Goal: Transaction & Acquisition: Purchase product/service

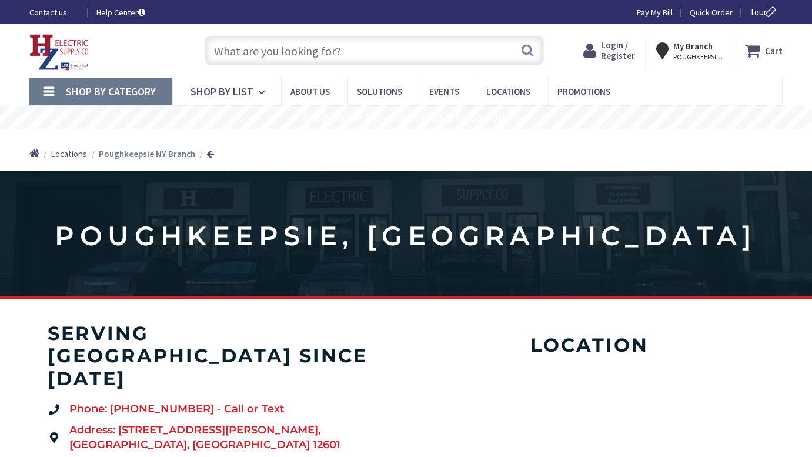
type input "[PERSON_NAME] Elbow Rd, [GEOGRAPHIC_DATA], [GEOGRAPHIC_DATA]"
click at [621, 52] on span "Login / Register" at bounding box center [618, 50] width 34 height 22
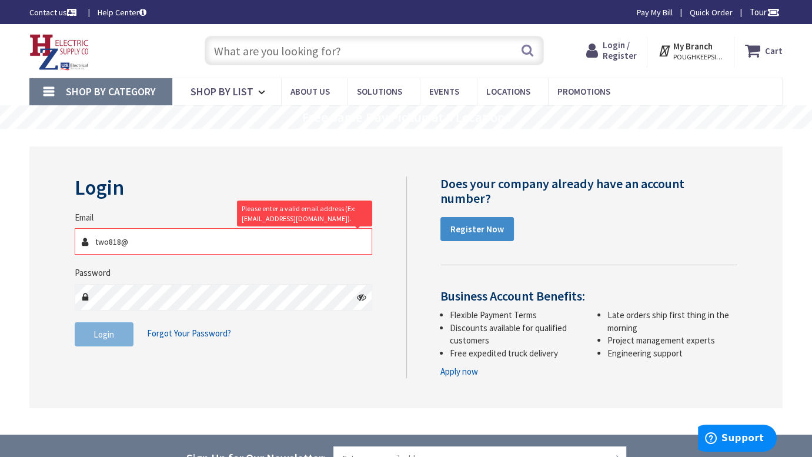
type input "[EMAIL_ADDRESS][DOMAIN_NAME]"
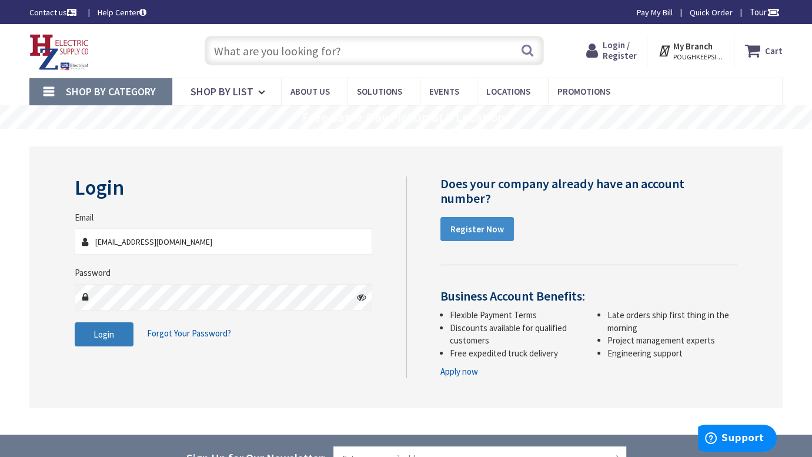
click at [99, 332] on span "Login" at bounding box center [104, 334] width 21 height 11
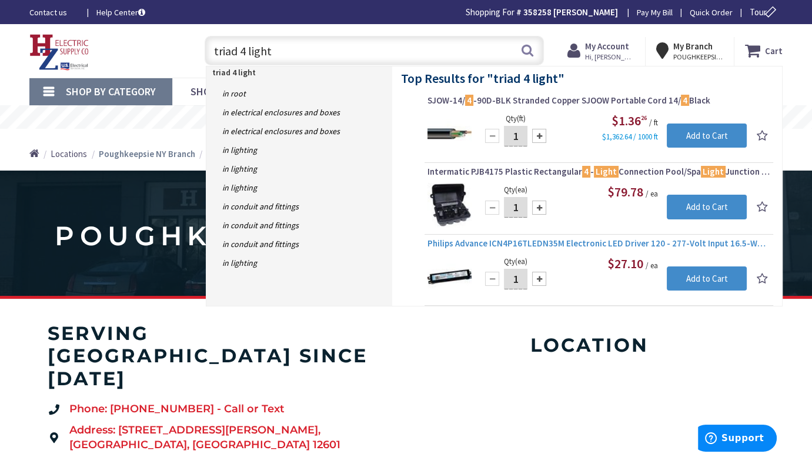
type input "triad 4 light"
click at [485, 243] on span "Philips Advance ICN4P16TLEDN35M Electronic LED Driver 120 - 277-Volt Input 16.5…" at bounding box center [599, 244] width 343 height 12
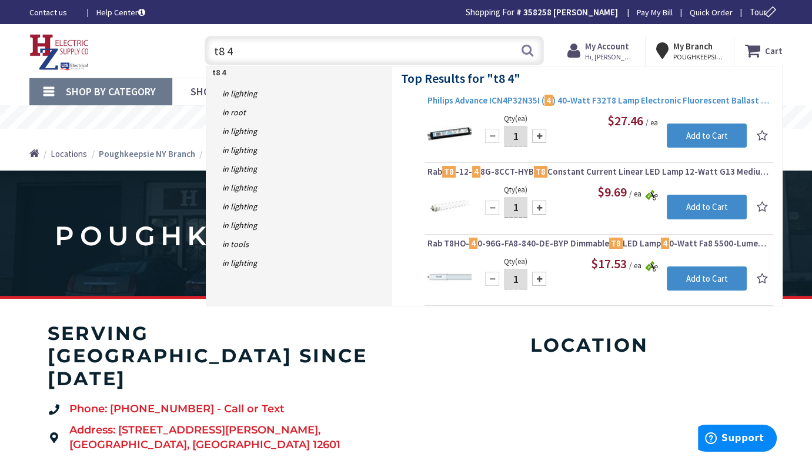
type input "t8 4"
click at [501, 96] on span "Philips Advance ICN4P32N35I ( 4 ) 40-Watt F32T8 Lamp Electronic Fluorescent Bal…" at bounding box center [599, 101] width 343 height 12
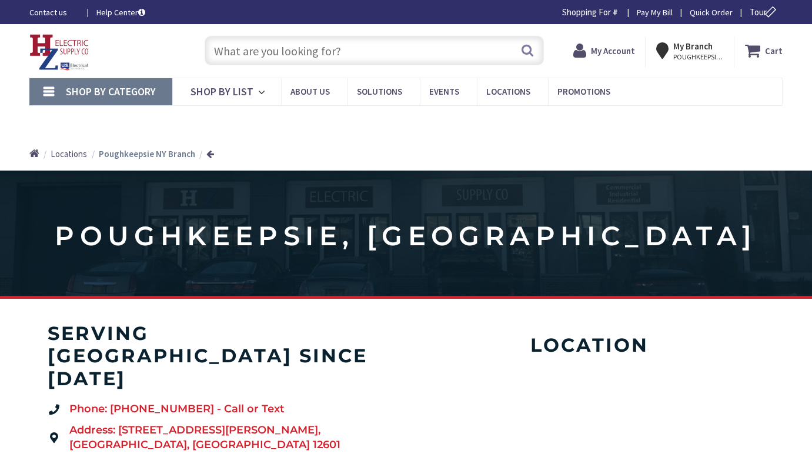
click at [362, 50] on input "text" at bounding box center [374, 50] width 339 height 29
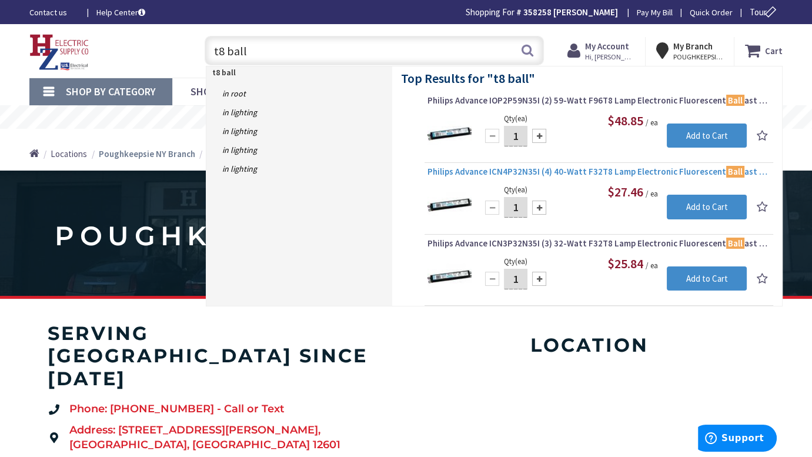
type input "t8 ball"
click at [516, 171] on span "Philips Advance ICN4P32N35I (4) 40-Watt F32T8 Lamp Electronic Fluorescent Ball …" at bounding box center [599, 172] width 343 height 12
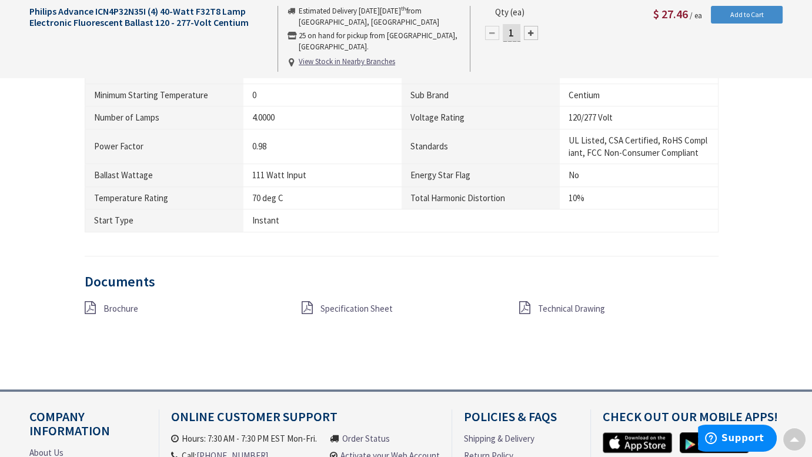
scroll to position [874, 0]
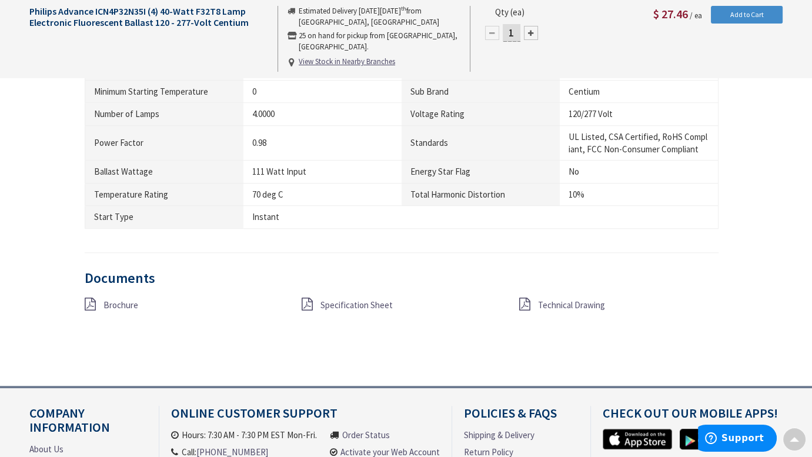
click at [332, 302] on span "Specification Sheet" at bounding box center [357, 304] width 72 height 11
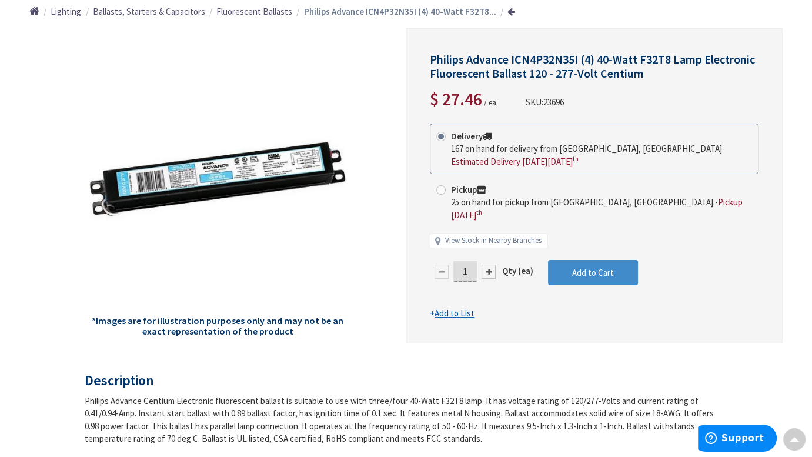
scroll to position [134, 0]
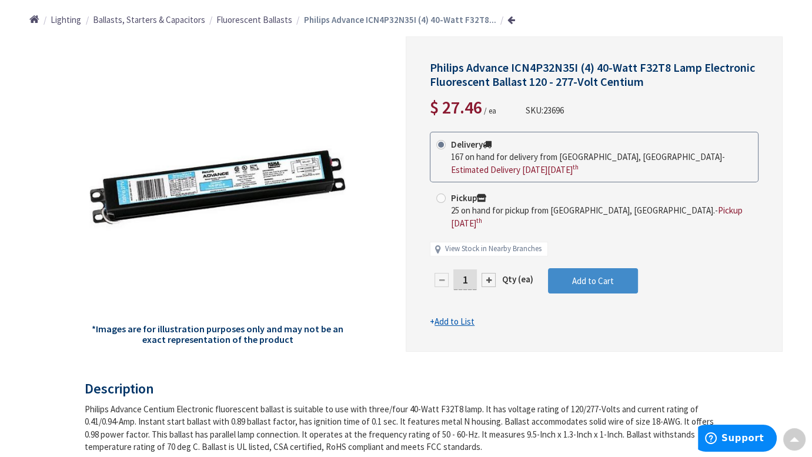
click at [492, 273] on div at bounding box center [489, 280] width 14 height 14
type input "2"
click at [590, 275] on span "Add to Cart" at bounding box center [593, 280] width 42 height 11
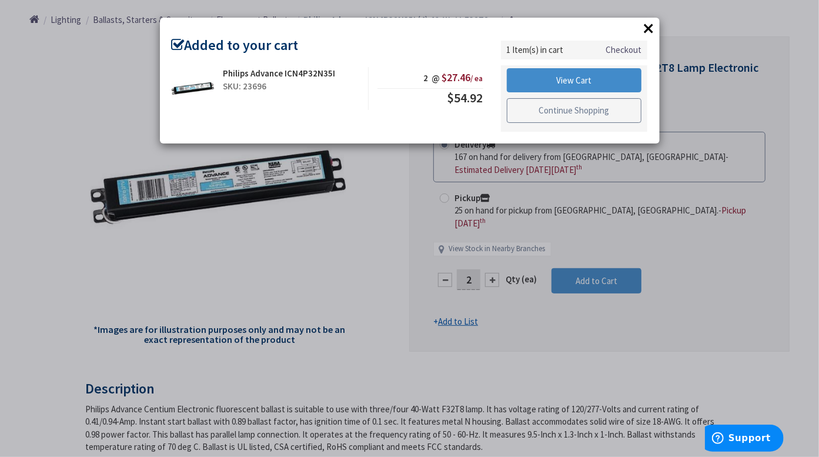
click at [551, 109] on link "Continue Shopping" at bounding box center [574, 110] width 135 height 25
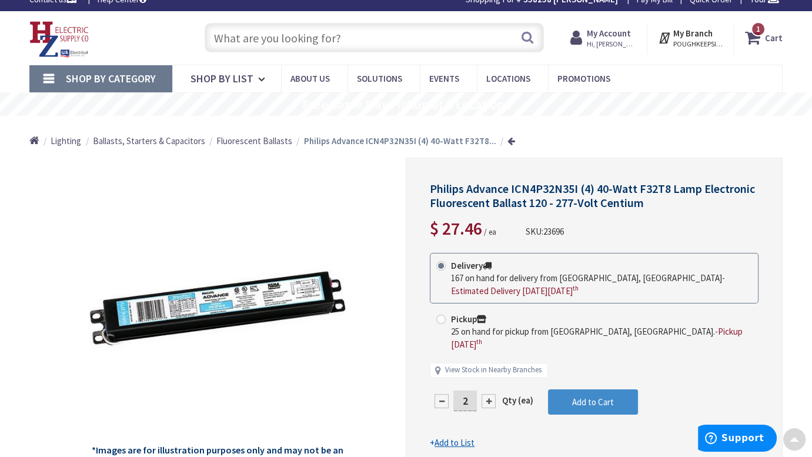
scroll to position [0, 0]
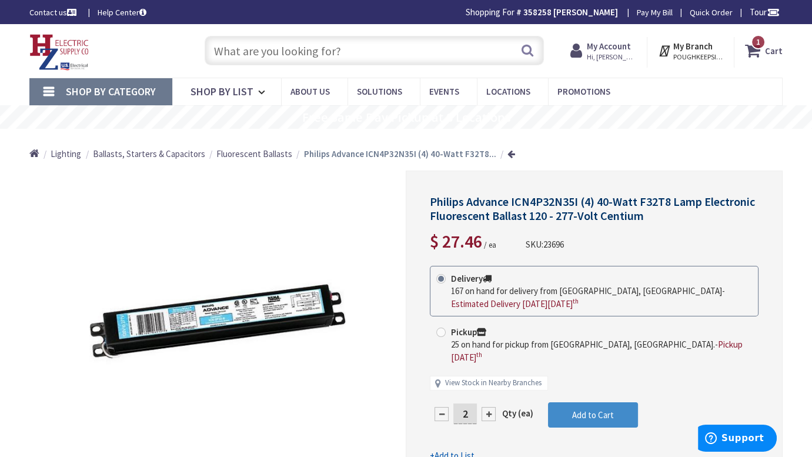
click at [412, 56] on input "text" at bounding box center [374, 50] width 339 height 29
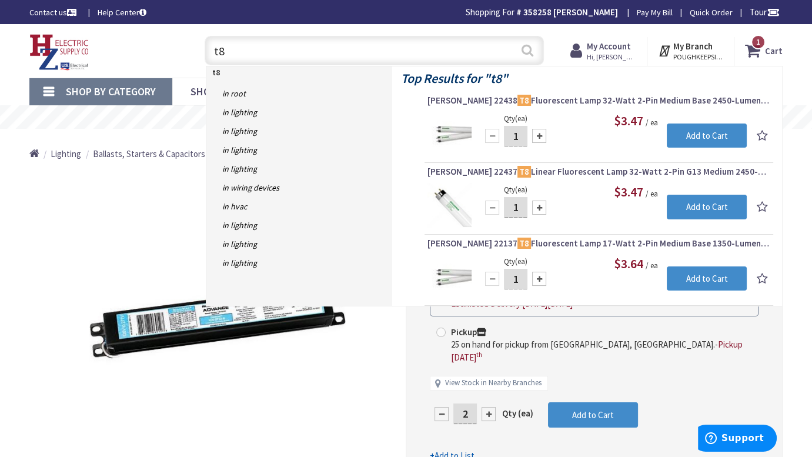
type input "t8"
click at [525, 48] on button "Search" at bounding box center [527, 50] width 15 height 26
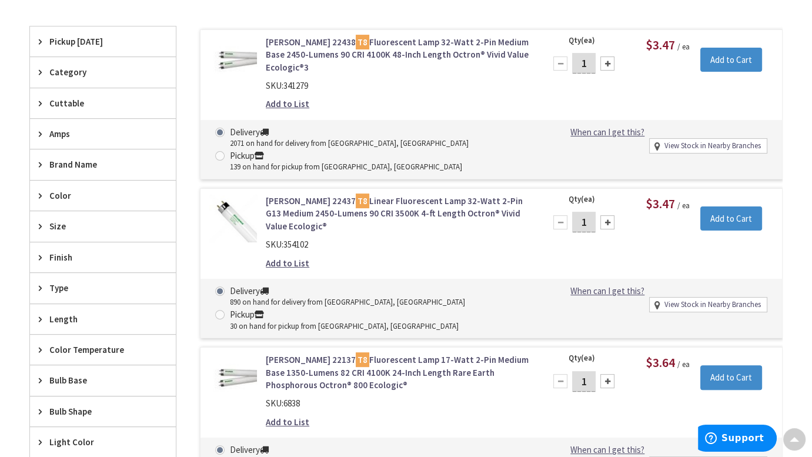
scroll to position [282, 0]
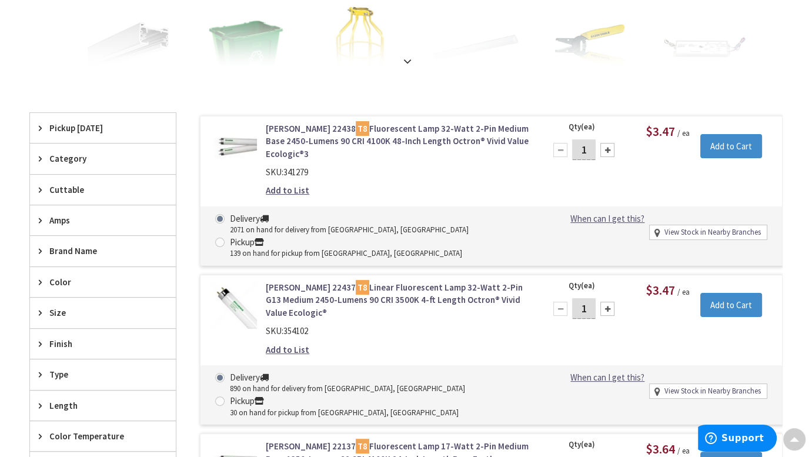
click at [424, 143] on link "Osram Sylvania 22438 T8 Fluorescent Lamp 32-Watt 2-Pin Medium Base 2450-Lumens …" at bounding box center [398, 141] width 265 height 38
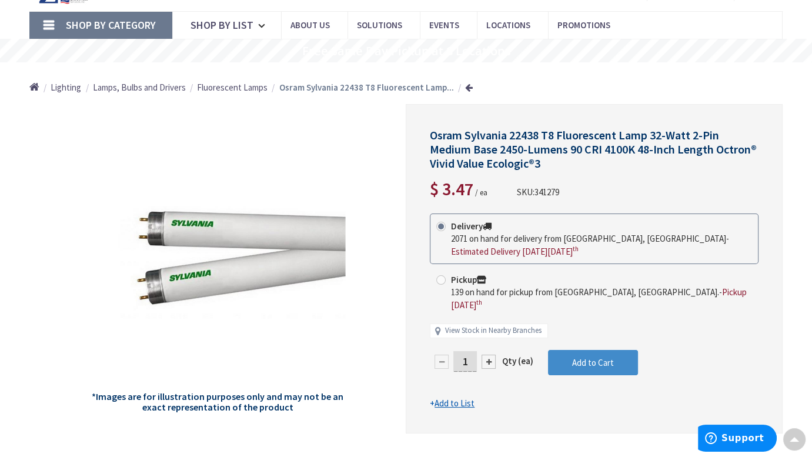
scroll to position [59, 0]
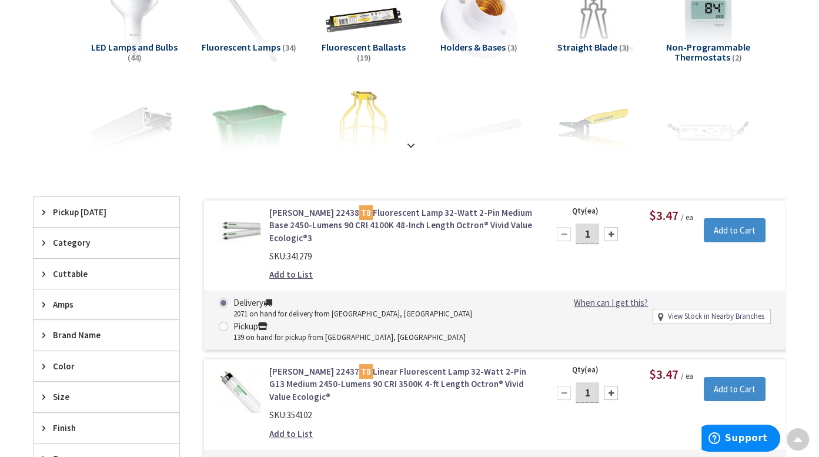
scroll to position [229, 0]
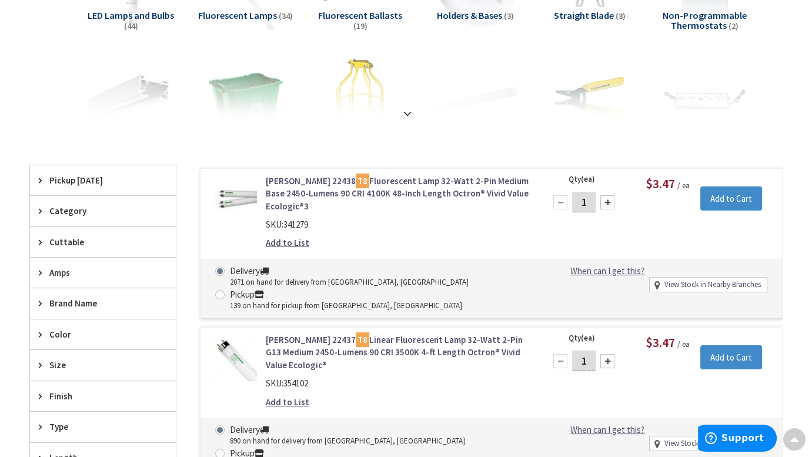
click at [608, 201] on div at bounding box center [608, 202] width 14 height 14
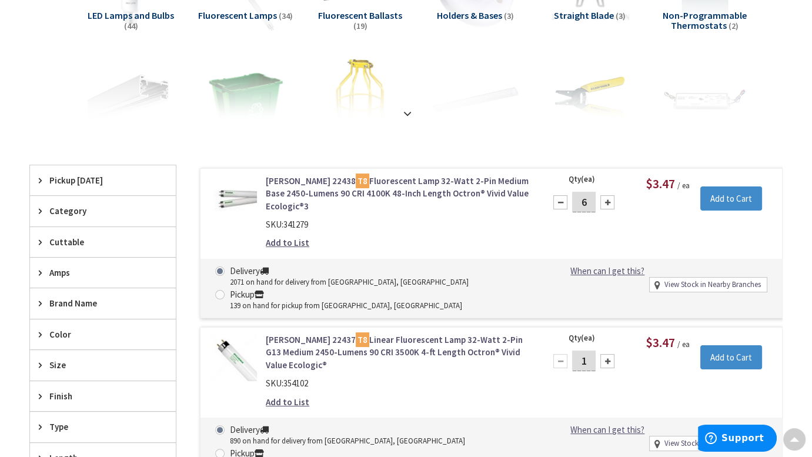
click at [608, 201] on div at bounding box center [608, 202] width 14 height 14
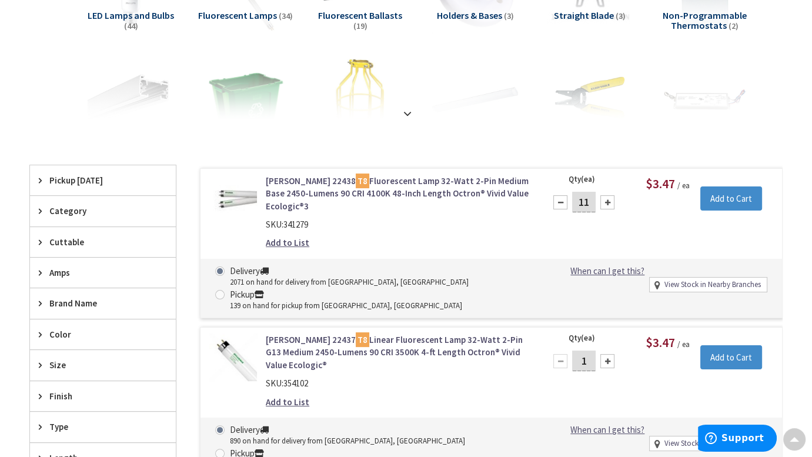
click at [608, 201] on div at bounding box center [608, 202] width 14 height 14
type input "12"
click at [730, 200] on input "Add to Cart" at bounding box center [732, 198] width 62 height 25
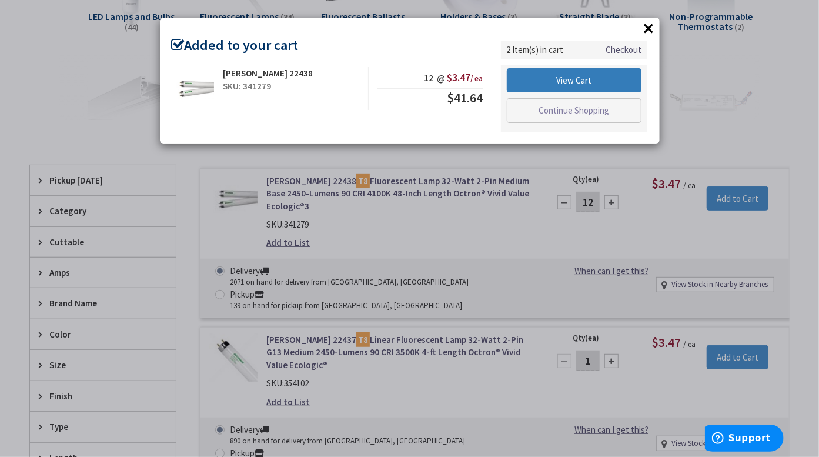
click at [576, 76] on link "View Cart" at bounding box center [574, 80] width 135 height 25
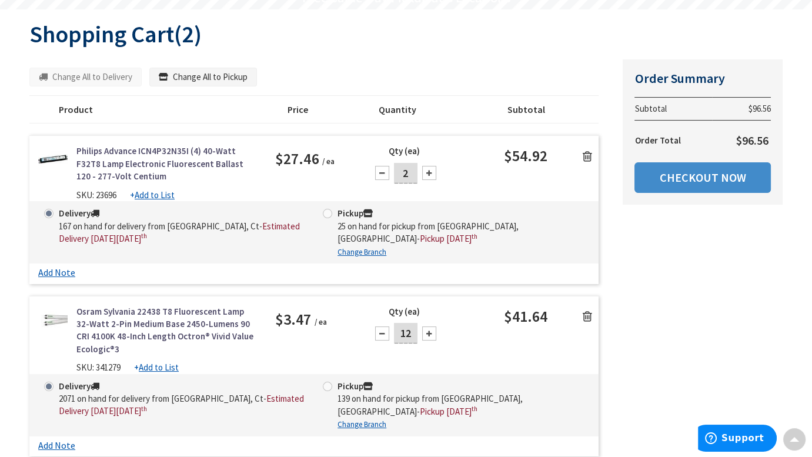
scroll to position [120, 0]
click at [709, 174] on link "Checkout Now" at bounding box center [703, 177] width 136 height 31
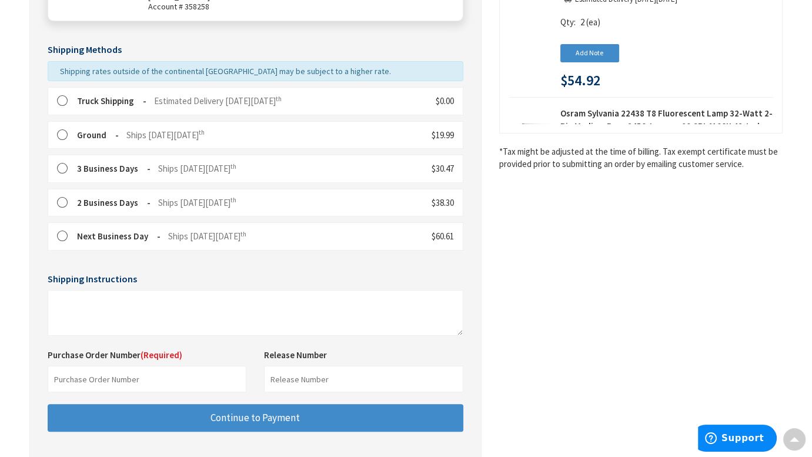
scroll to position [246, 0]
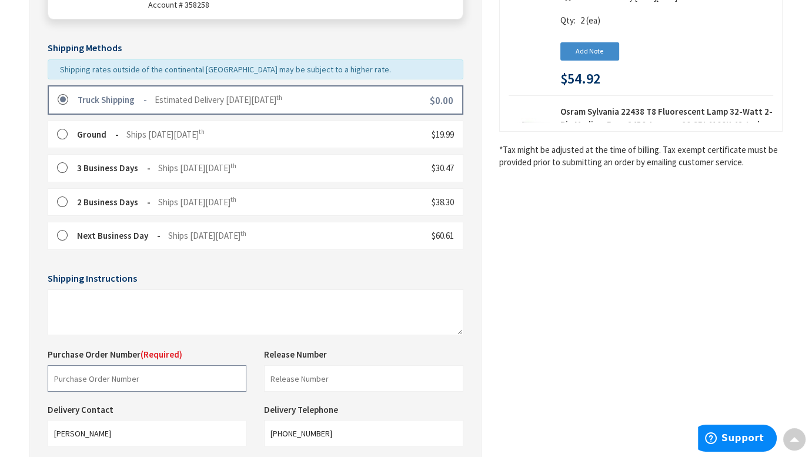
click at [155, 377] on input "text" at bounding box center [147, 378] width 199 height 26
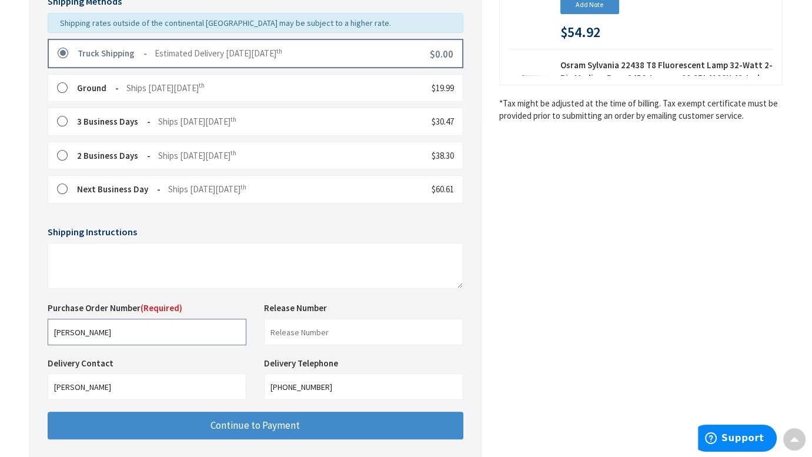
scroll to position [364, 0]
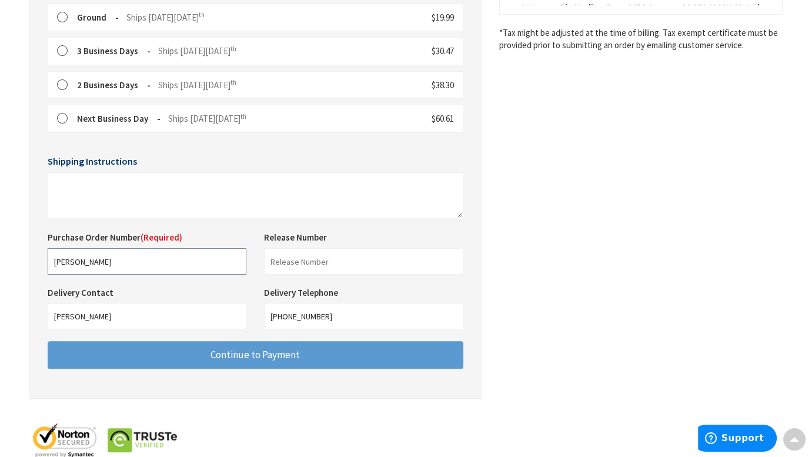
type input "[PERSON_NAME]"
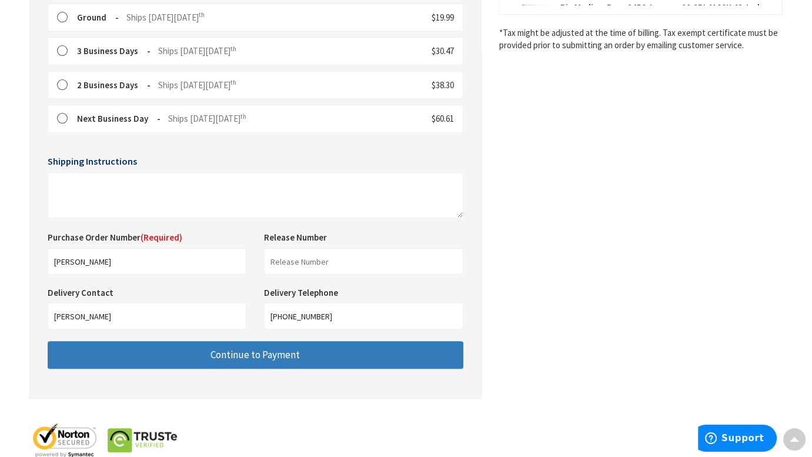
click at [274, 356] on span "Continue to Payment" at bounding box center [255, 354] width 89 height 13
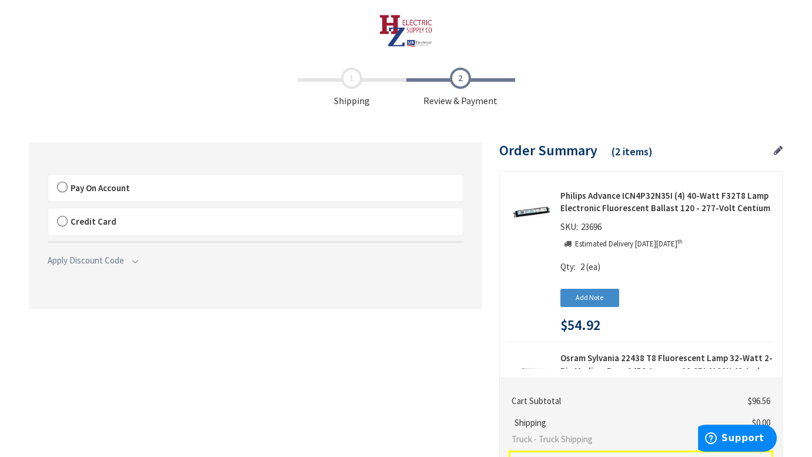
click at [62, 184] on label "Pay On Account" at bounding box center [255, 188] width 415 height 27
click at [48, 177] on input "Pay On Account" at bounding box center [48, 177] width 0 height 0
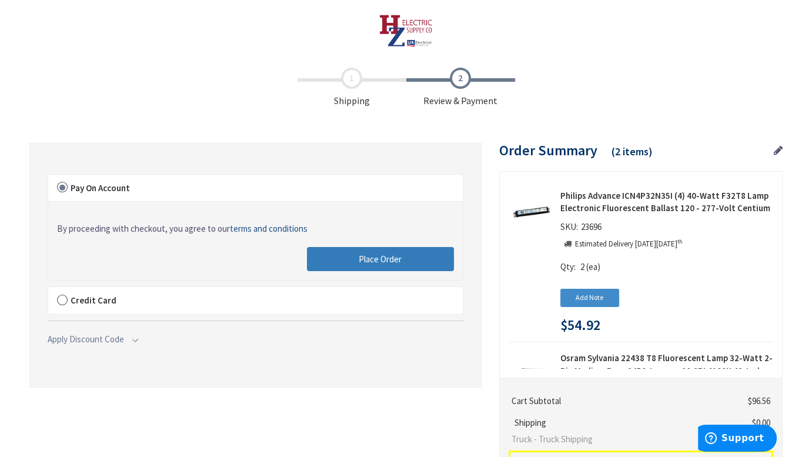
click at [385, 259] on span "Place Order" at bounding box center [380, 259] width 43 height 11
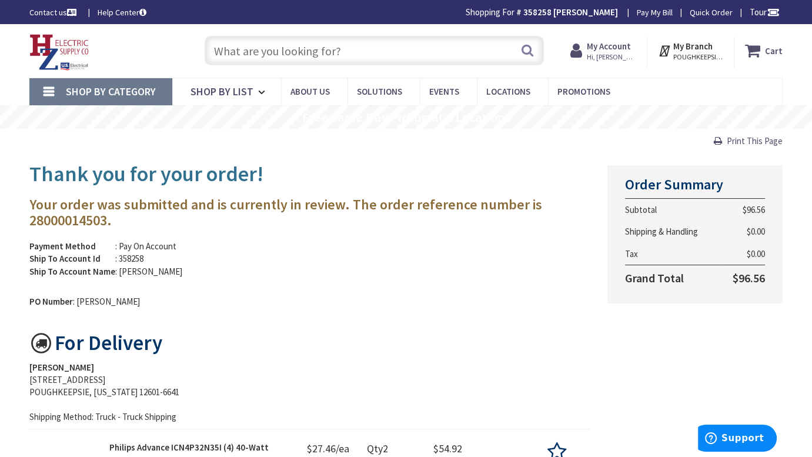
click at [611, 52] on span "Hi, [PERSON_NAME]" at bounding box center [612, 56] width 50 height 9
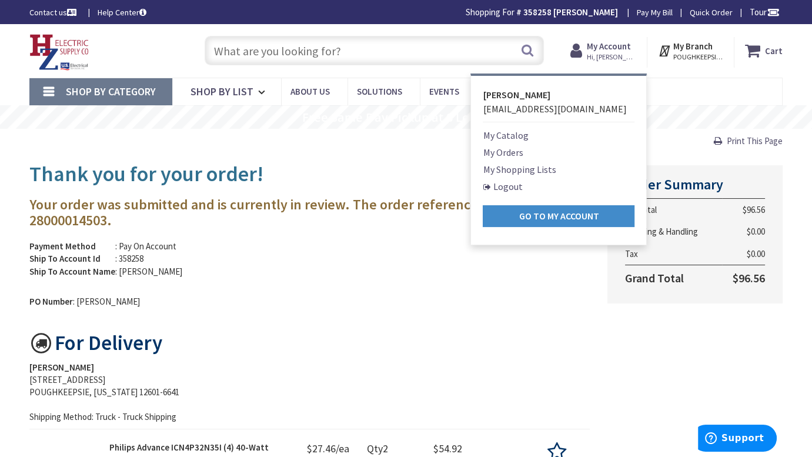
click at [505, 186] on link "Logout" at bounding box center [502, 186] width 39 height 14
